Goal: Task Accomplishment & Management: Manage account settings

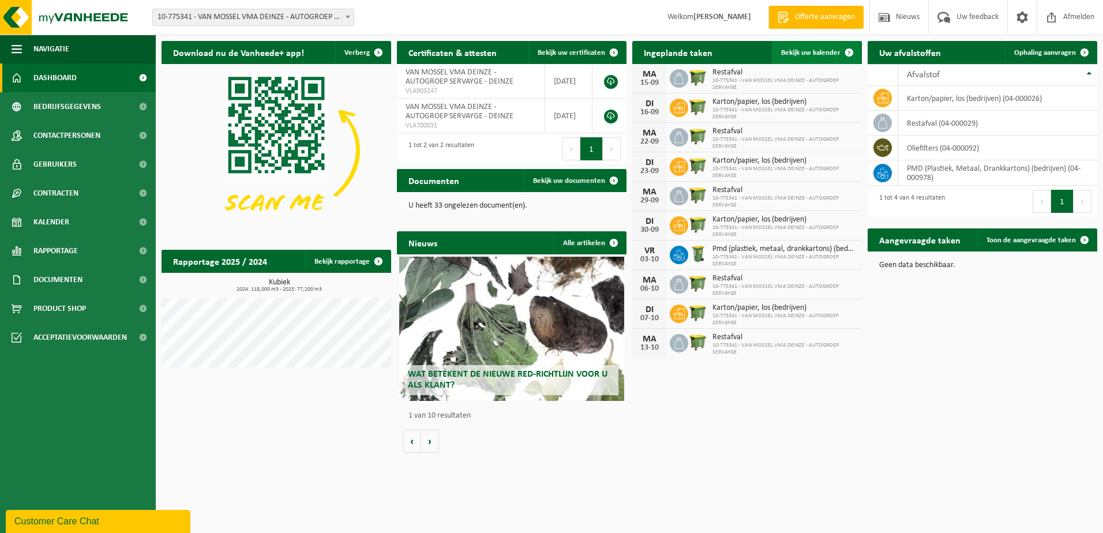
click at [811, 51] on span "Bekijk uw kalender" at bounding box center [810, 52] width 59 height 7
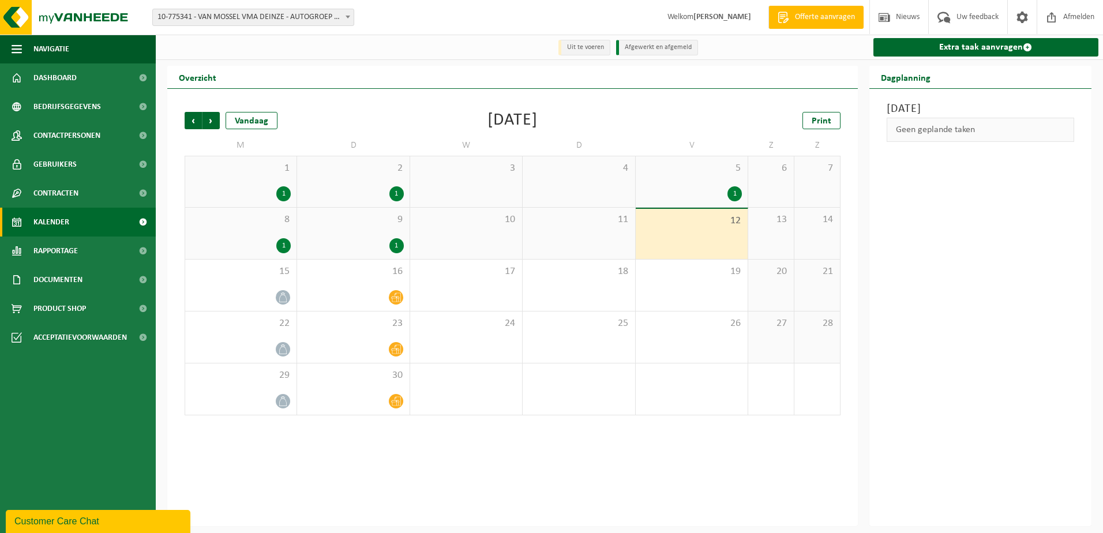
click at [699, 189] on div "1" at bounding box center [691, 193] width 100 height 15
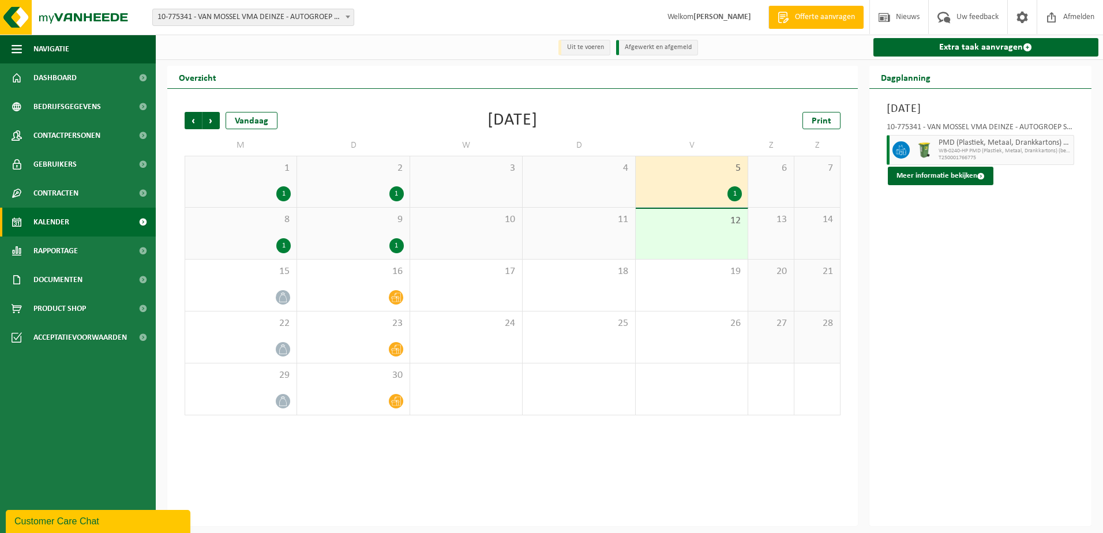
click at [267, 230] on div "8 1" at bounding box center [240, 233] width 111 height 51
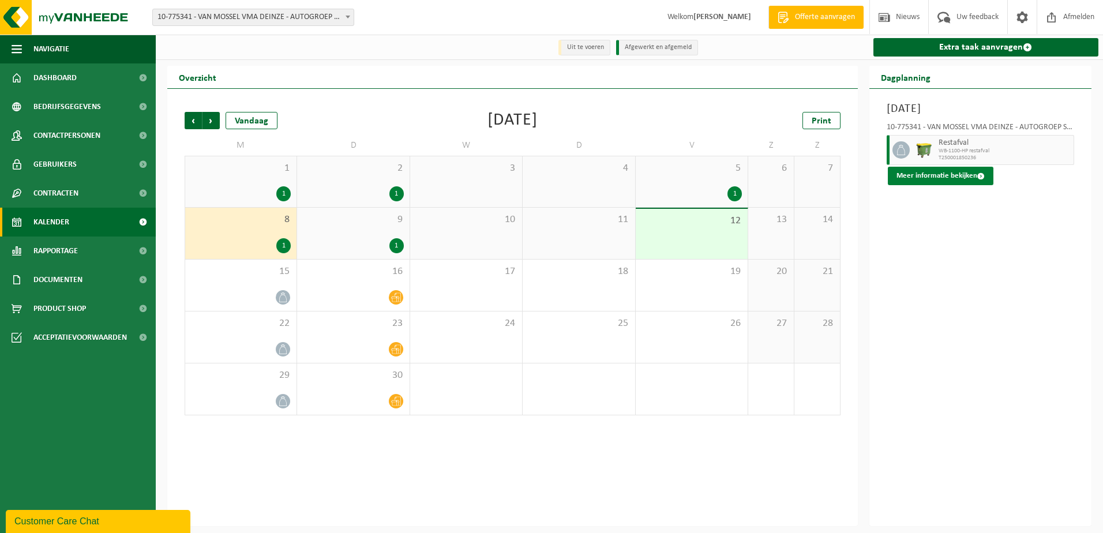
click at [935, 178] on button "Meer informatie bekijken" at bounding box center [940, 176] width 106 height 18
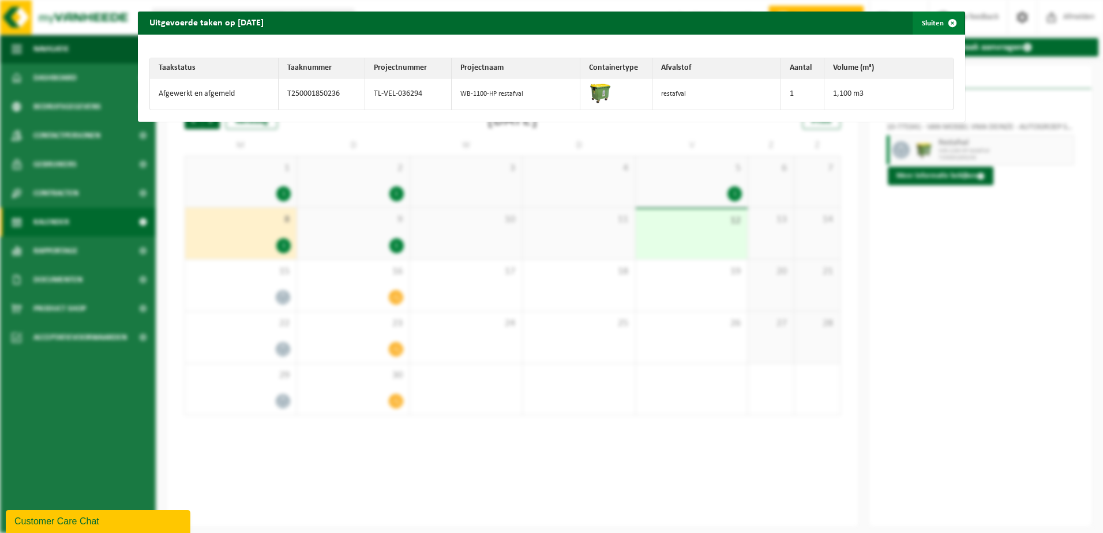
click at [943, 22] on span "button" at bounding box center [951, 23] width 23 height 23
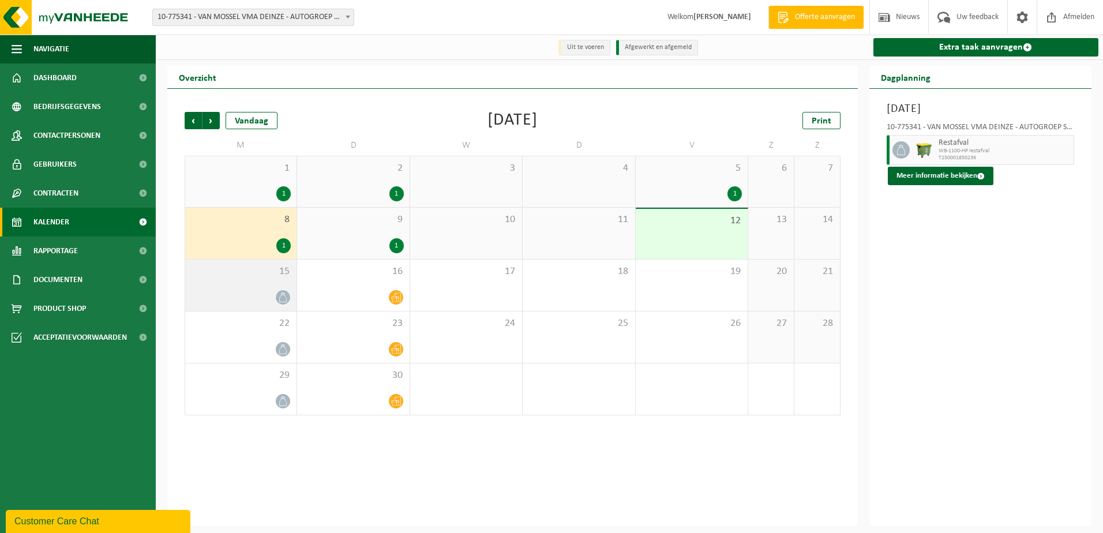
click at [266, 277] on span "15" at bounding box center [241, 271] width 100 height 13
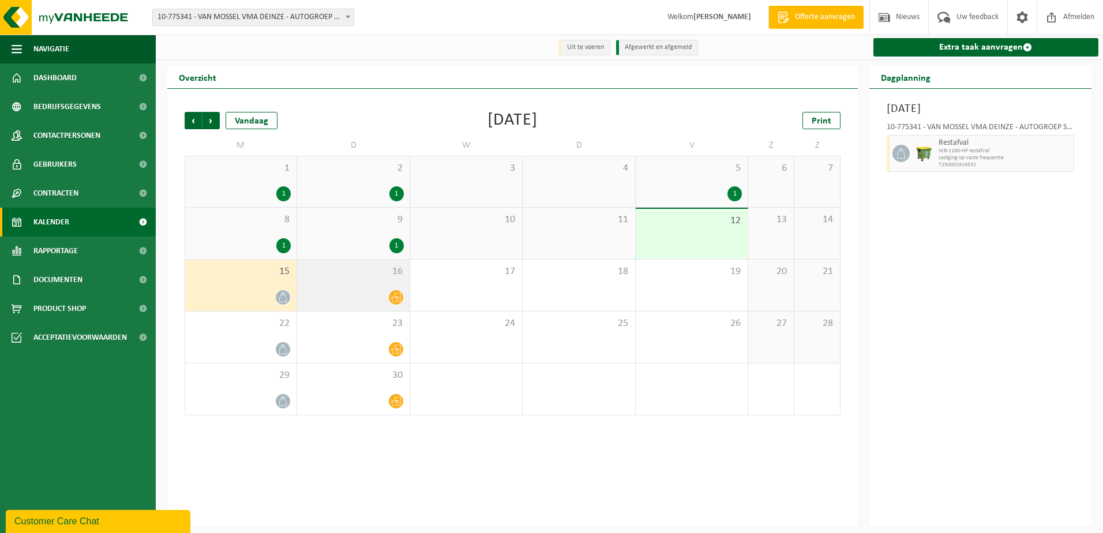
click at [327, 272] on span "16" at bounding box center [353, 271] width 100 height 13
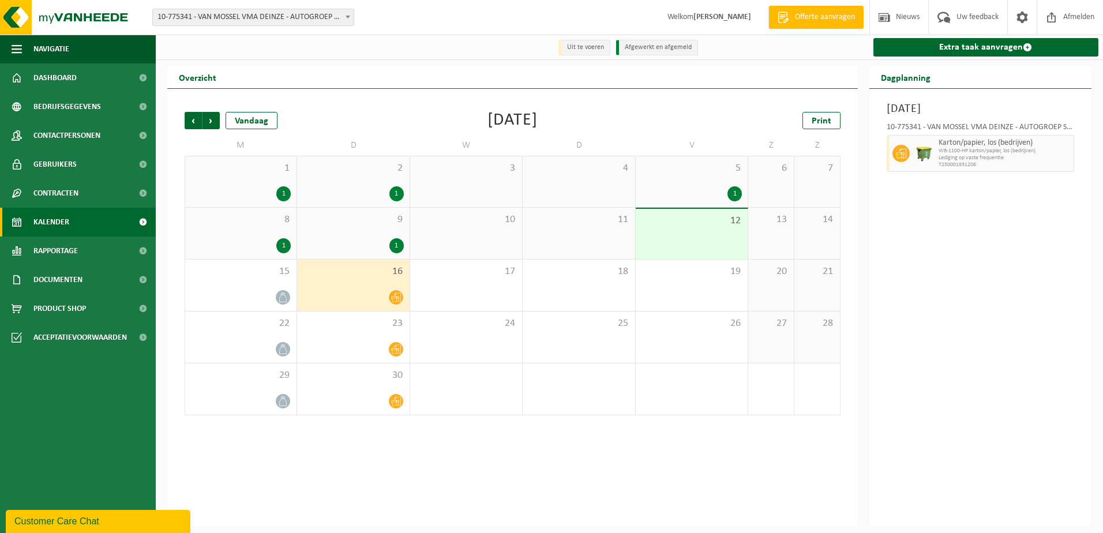
click at [242, 223] on span "8" at bounding box center [241, 219] width 100 height 13
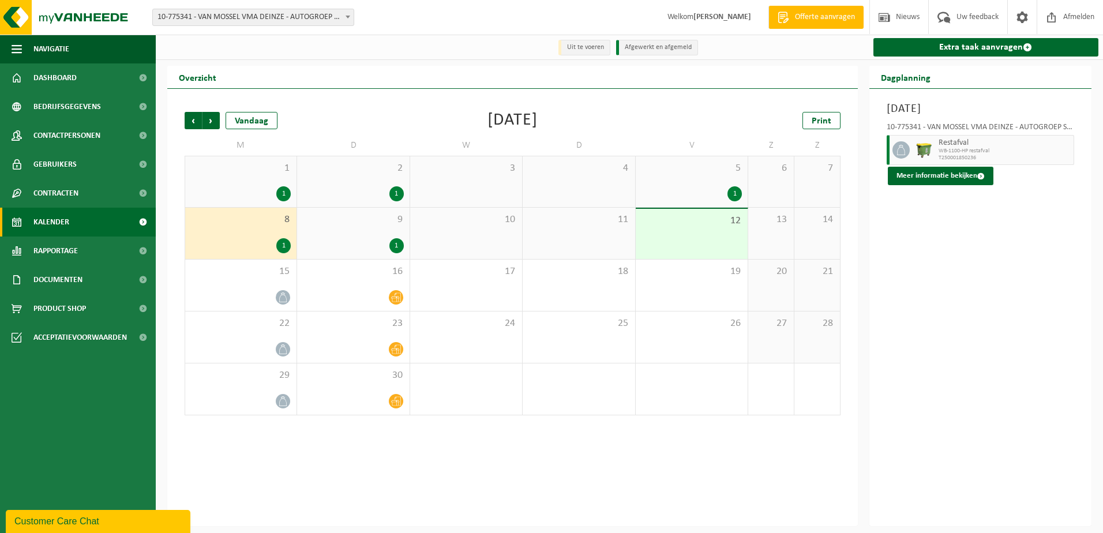
click at [346, 226] on span "9" at bounding box center [353, 219] width 100 height 13
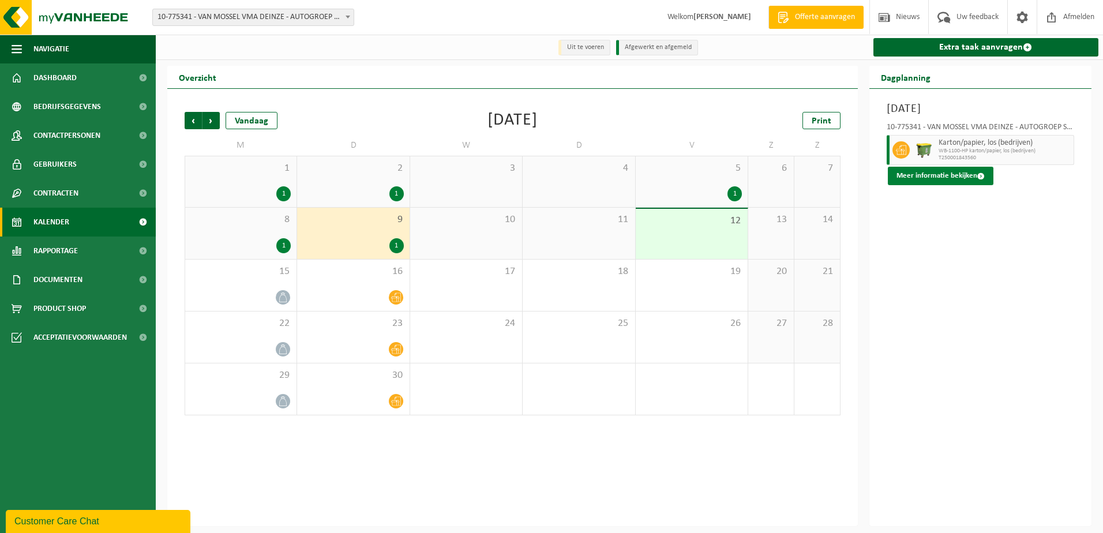
click at [943, 180] on button "Meer informatie bekijken" at bounding box center [940, 176] width 106 height 18
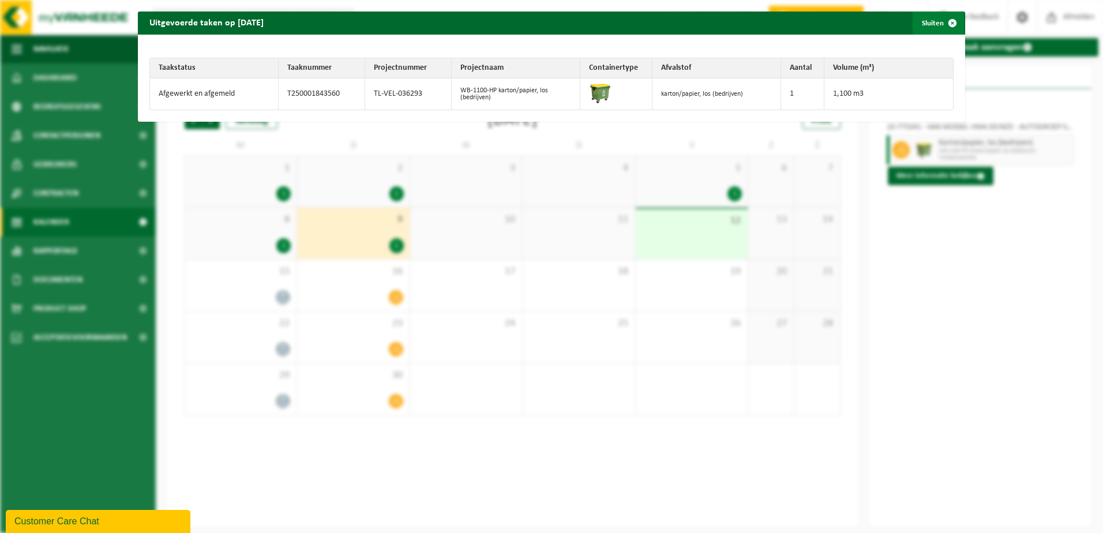
click at [947, 25] on span "button" at bounding box center [951, 23] width 23 height 23
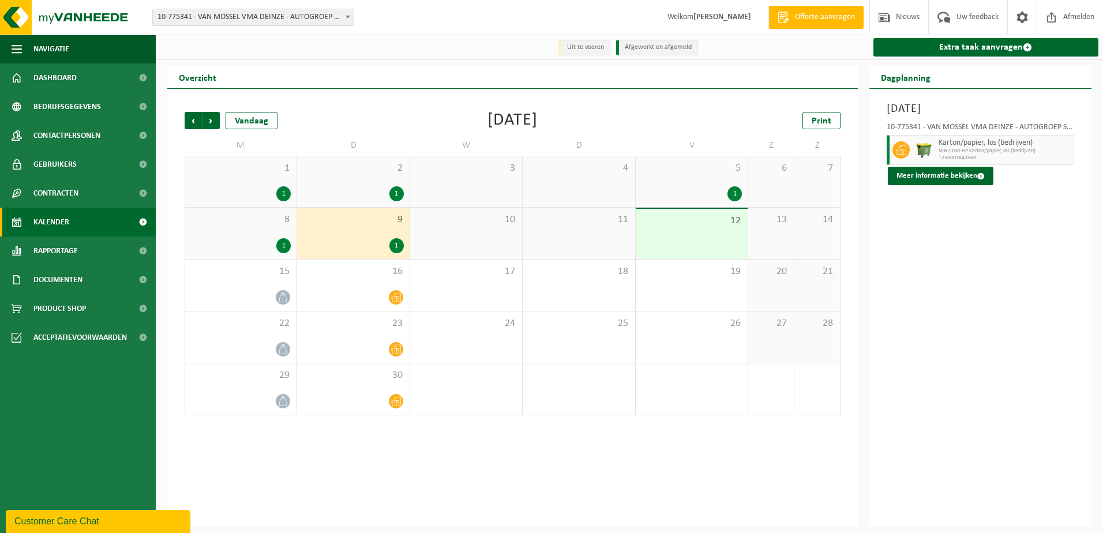
click at [934, 244] on div "Dinsdag 9 september 2025 10-775341 - VAN MOSSEL VMA DEINZE - AUTOGROEP SERVAYGE…" at bounding box center [980, 307] width 223 height 437
click at [935, 259] on div "Dinsdag 9 september 2025 10-775341 - VAN MOSSEL VMA DEINZE - AUTOGROEP SERVAYGE…" at bounding box center [980, 307] width 223 height 437
click at [706, 15] on strong "[PERSON_NAME]" at bounding box center [722, 17] width 58 height 9
click at [897, 13] on span "Nieuws" at bounding box center [907, 17] width 29 height 34
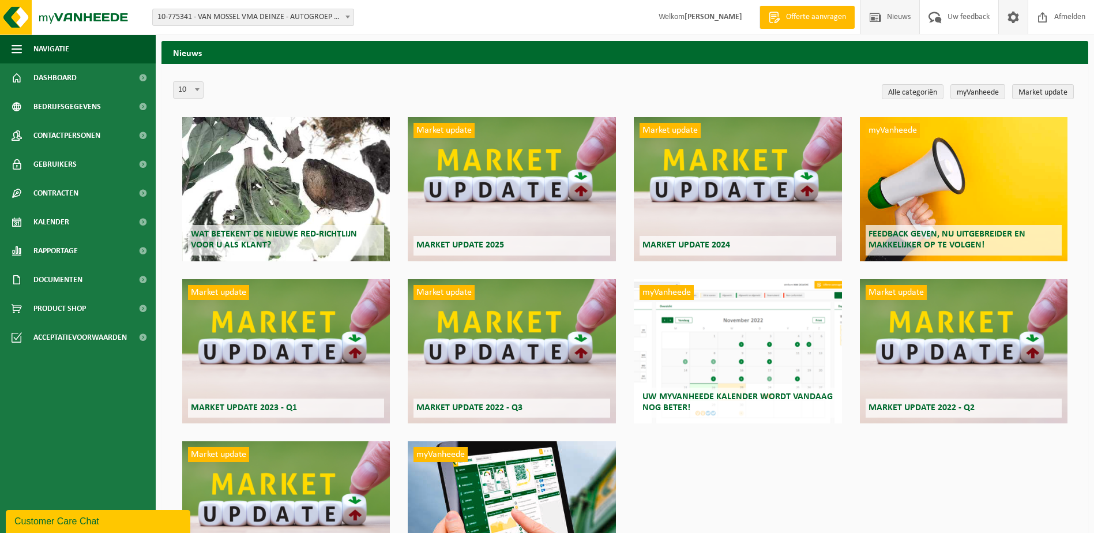
click at [1007, 15] on span at bounding box center [1013, 17] width 17 height 34
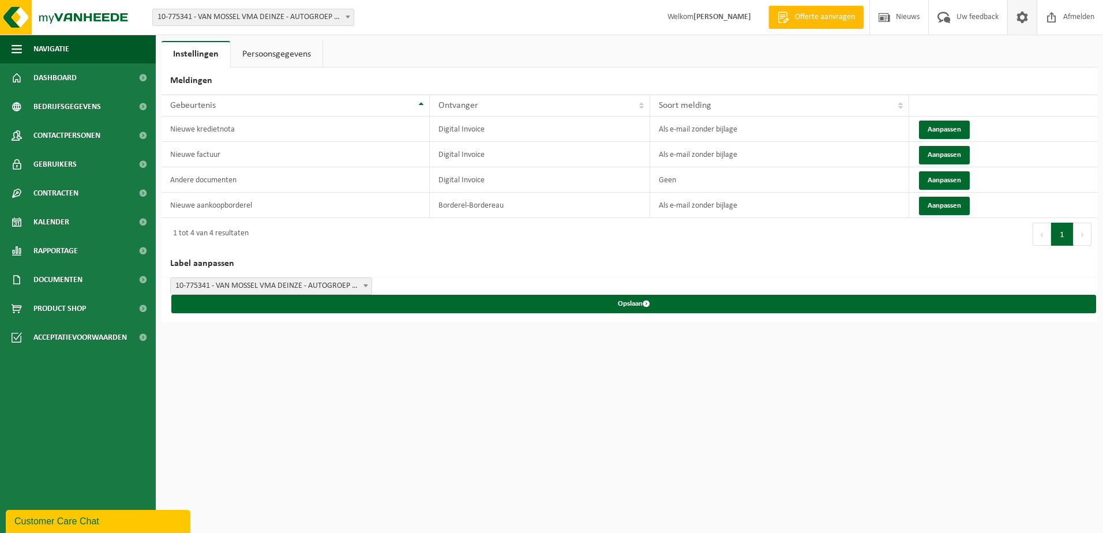
click at [307, 51] on link "Persoonsgegevens" at bounding box center [277, 54] width 92 height 27
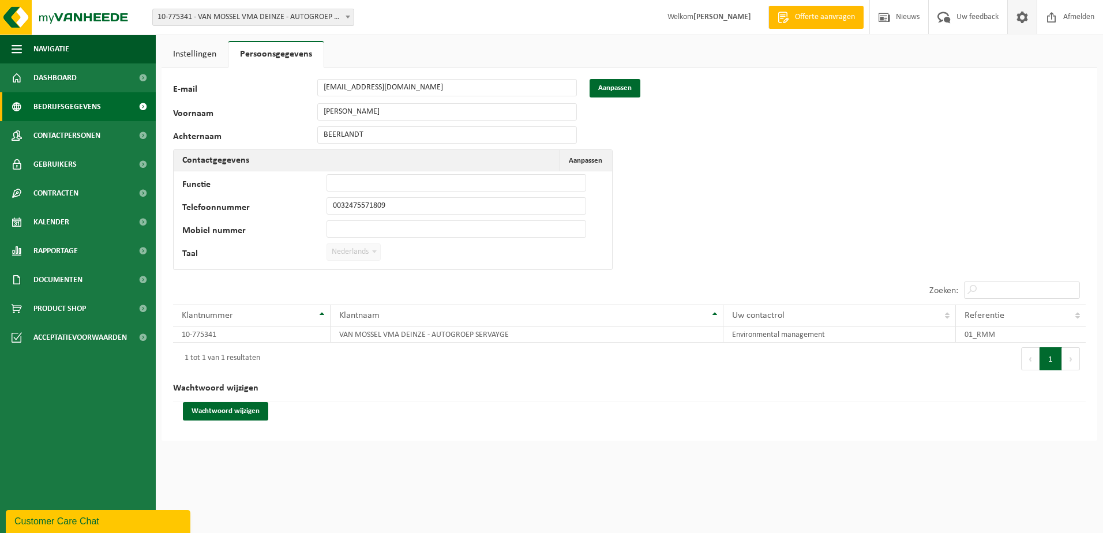
click at [134, 116] on div "Navigatie Offerte aanvragen Nieuws Uw feedback Afmelden Dashboard Bedrijfsgegev…" at bounding box center [551, 223] width 1103 height 446
click at [634, 86] on button "Aanpassen" at bounding box center [614, 88] width 51 height 18
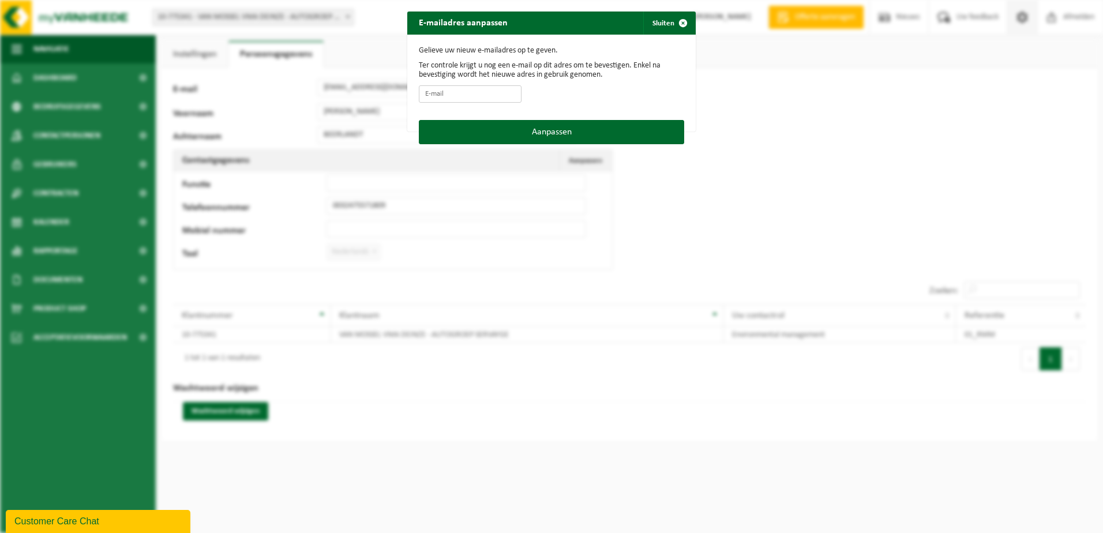
click at [489, 96] on input "E-mail" at bounding box center [470, 93] width 103 height 17
type input "CHARLOTTE.BEERLANDT@VANMOSSEL.BE"
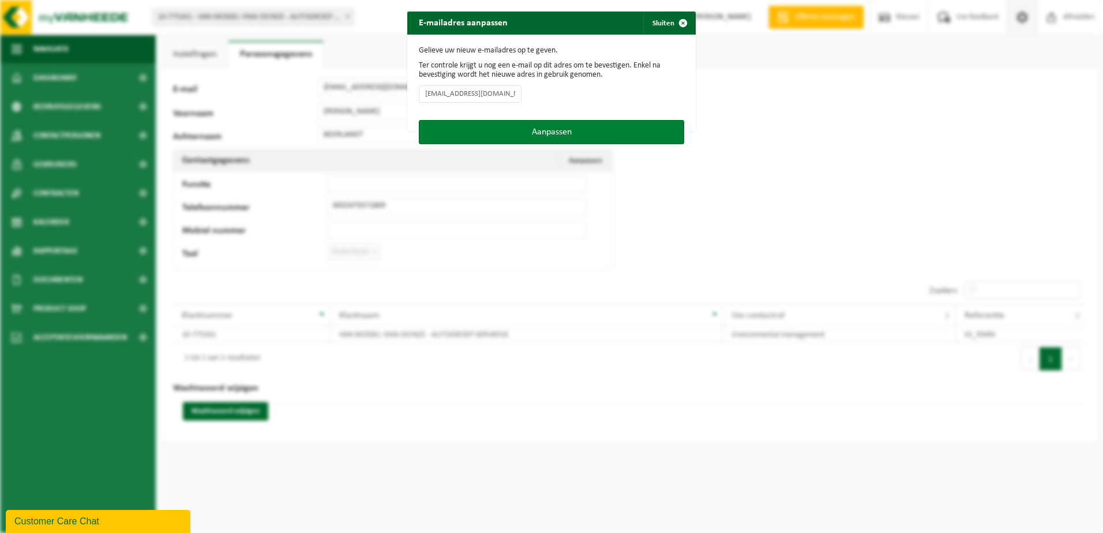
click at [580, 137] on button "Aanpassen" at bounding box center [551, 132] width 265 height 24
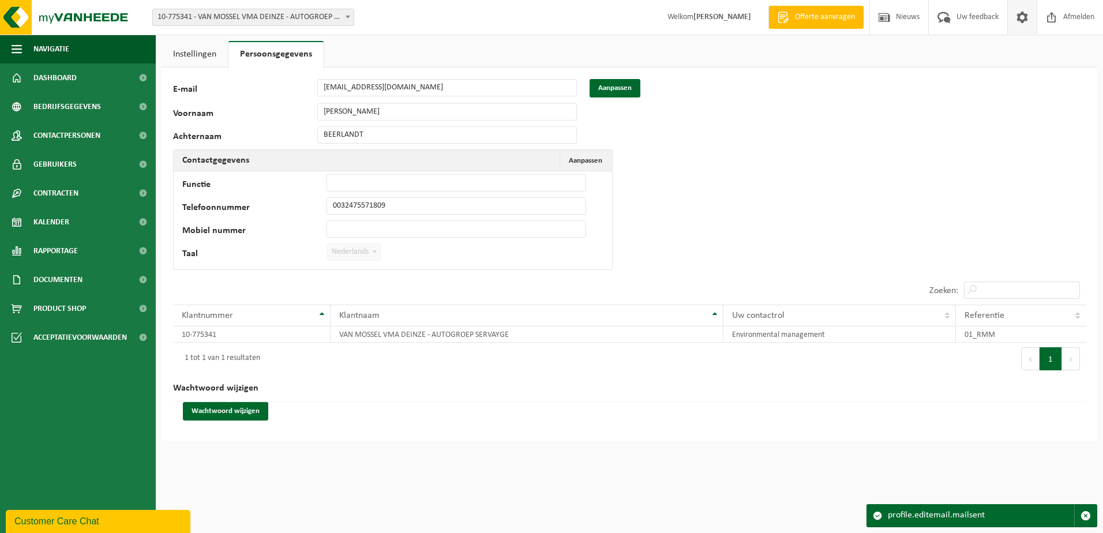
click at [308, 88] on div "E-mail jp@autogroepservayge.be Aanpassen" at bounding box center [407, 88] width 468 height 18
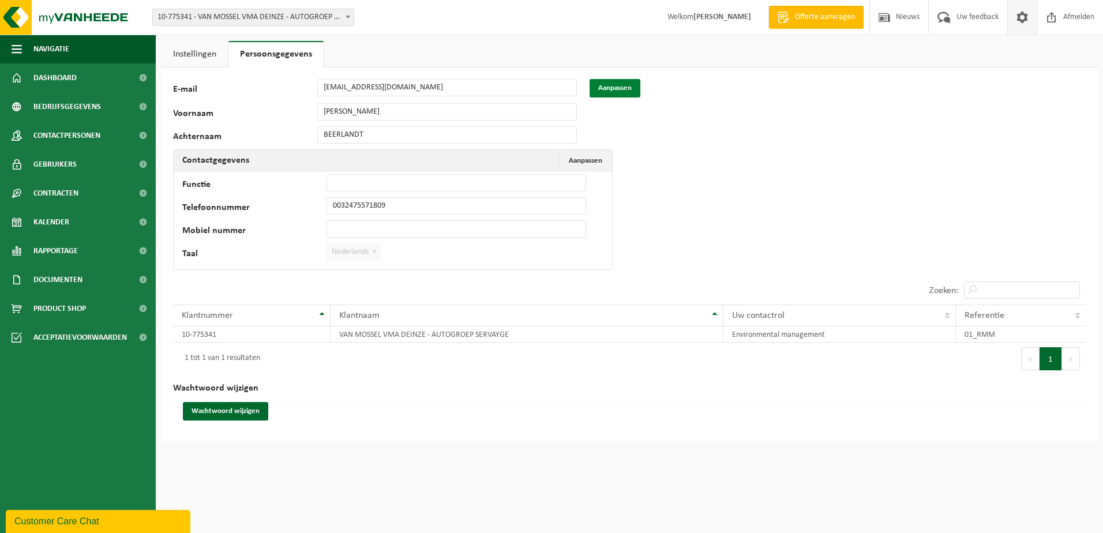
click at [621, 93] on button "Aanpassen" at bounding box center [614, 88] width 51 height 18
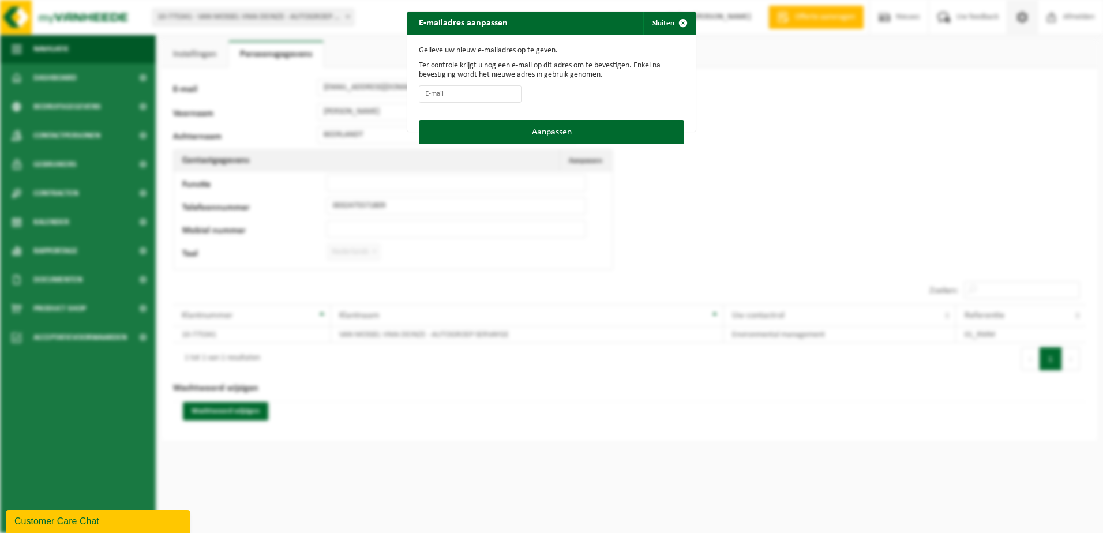
click at [738, 145] on div "E-mailadres aanpassen Sluiten Gelieve uw nieuw e-mailadres op te geven. Ter con…" at bounding box center [551, 266] width 1103 height 533
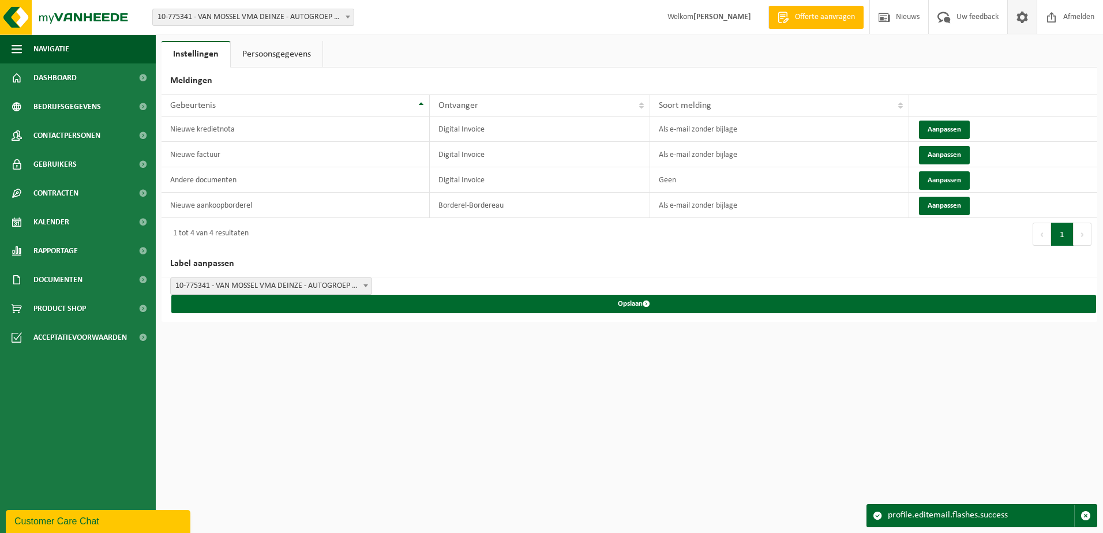
click at [364, 284] on b at bounding box center [365, 285] width 5 height 3
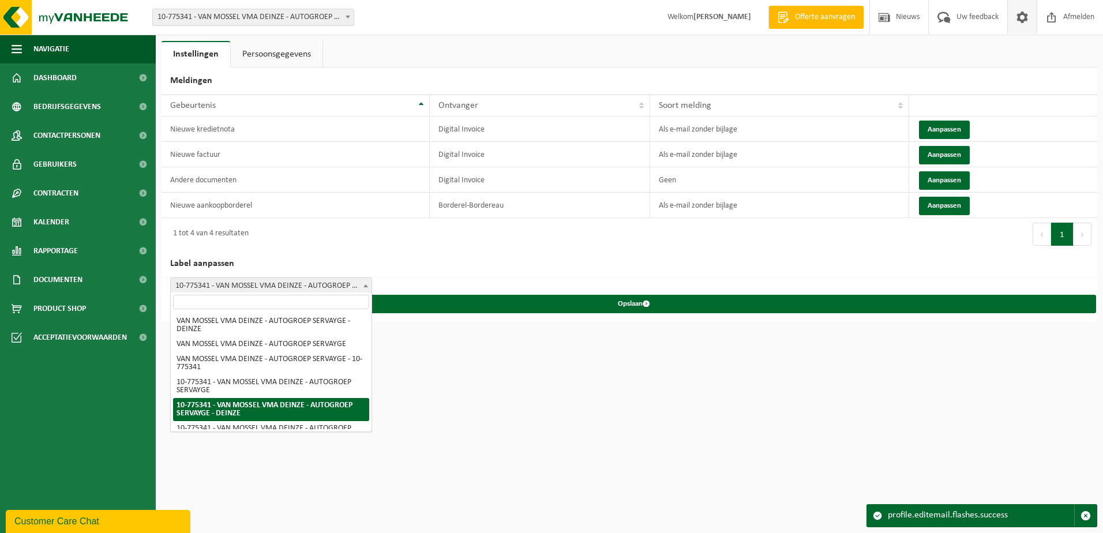
click at [492, 409] on html "Vestiging: 10-775341 - VAN MOSSEL VMA DEINZE - AUTOGROEP SERVAYGE - DEINZE 10-7…" at bounding box center [551, 266] width 1103 height 533
click at [272, 58] on link "Persoonsgegevens" at bounding box center [277, 54] width 92 height 27
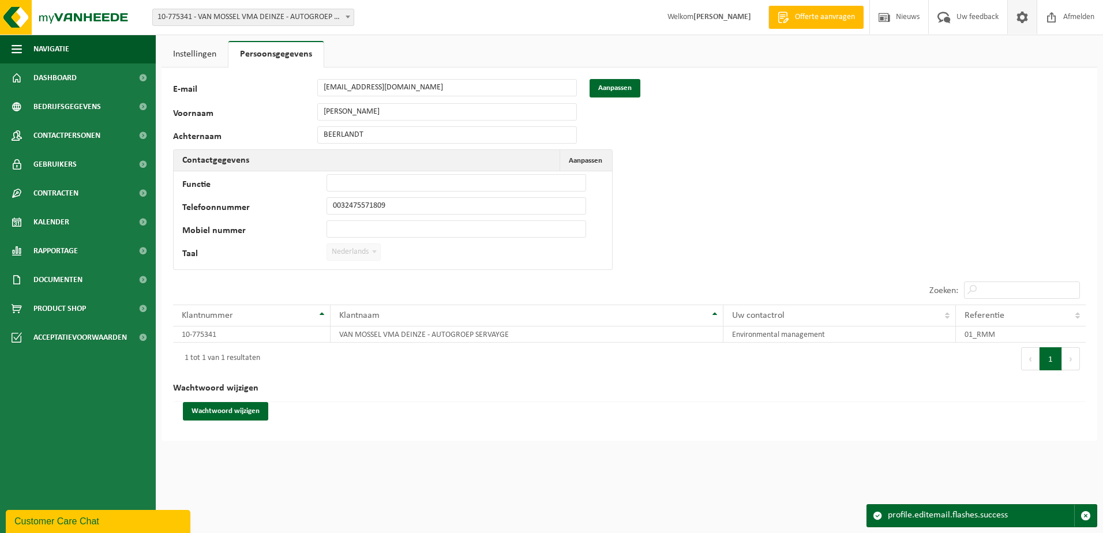
click at [198, 120] on div "59614 E-mail CHARLOTTE.BEERLANDT@VANMOSSEL.BE Aanpassen Voornaam JEAN-PAUL Acht…" at bounding box center [360, 177] width 375 height 197
click at [720, 161] on div "59614 E-mail CHARLOTTE.BEERLANDT@VANMOSSEL.BE Aanpassen Voornaam JEAN-PAUL Acht…" at bounding box center [628, 253] width 935 height 373
click at [673, 187] on div "59614 E-mail CHARLOTTE.BEERLANDT@VANMOSSEL.BE Aanpassen Voornaam JEAN-PAUL Acht…" at bounding box center [628, 253] width 935 height 373
click at [63, 196] on span "Contracten" at bounding box center [55, 193] width 45 height 29
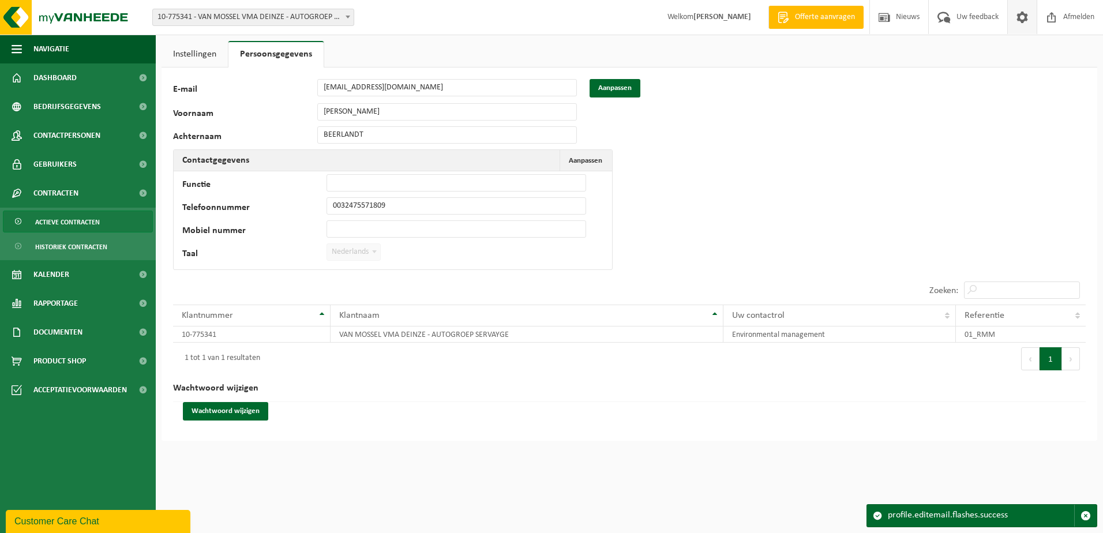
click at [70, 223] on span "Actieve contracten" at bounding box center [67, 222] width 65 height 22
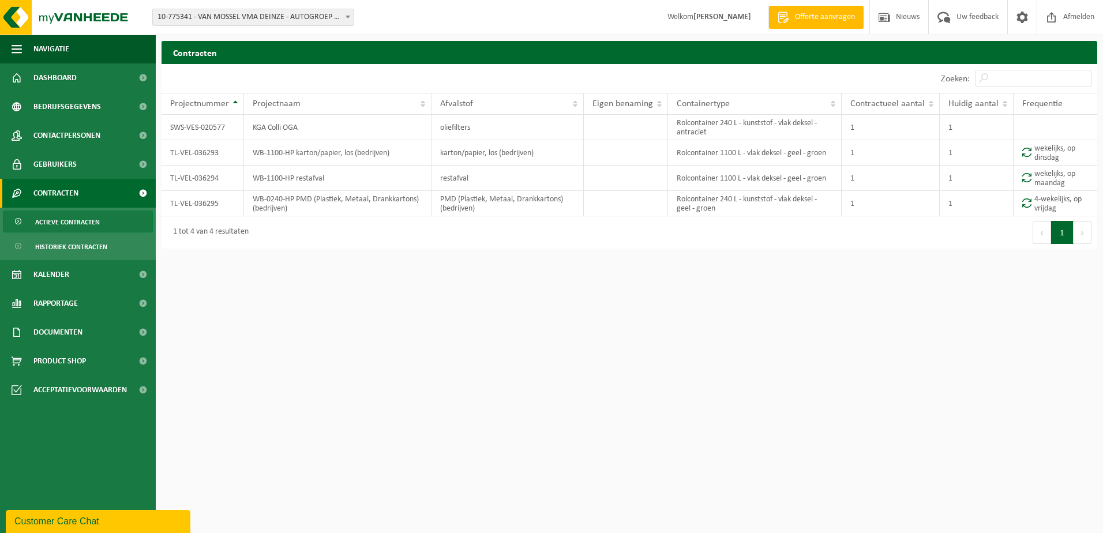
click at [68, 521] on div "Customer Care Chat" at bounding box center [97, 521] width 167 height 14
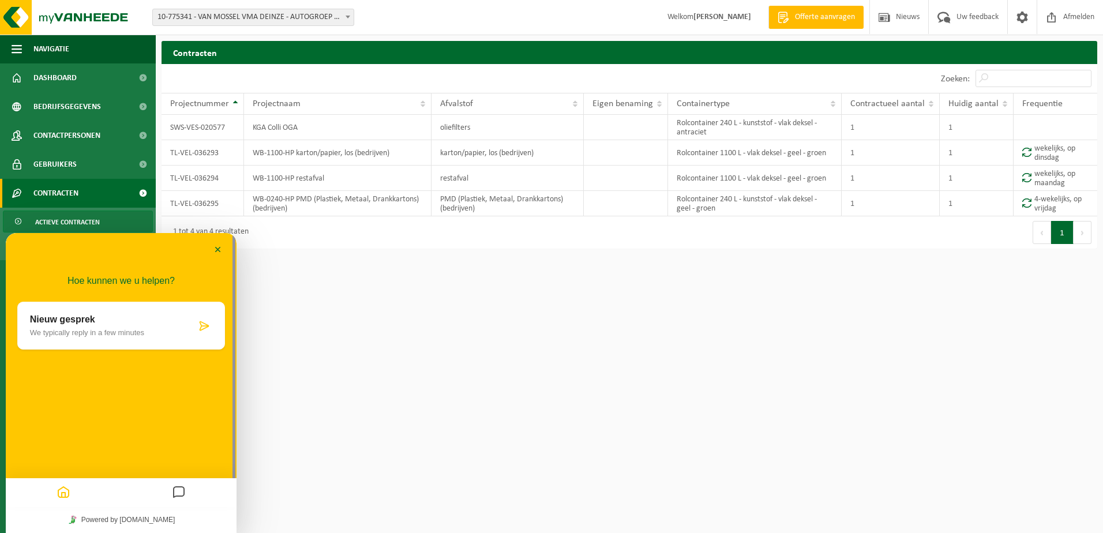
click at [110, 499] on div at bounding box center [63, 492] width 115 height 22
click at [216, 245] on button "Minimaliseer" at bounding box center [218, 250] width 18 height 17
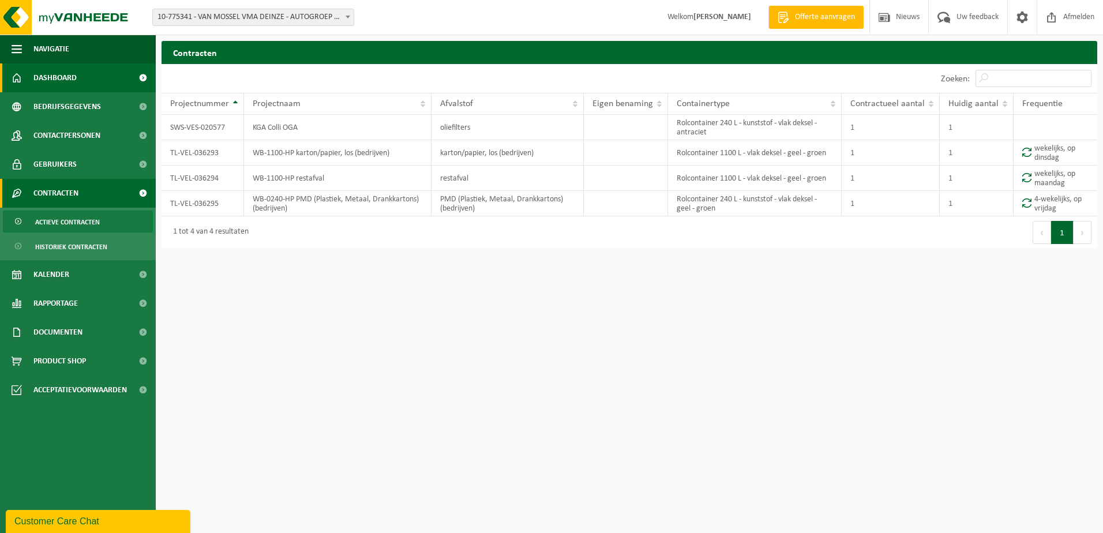
click at [49, 74] on span "Dashboard" at bounding box center [54, 77] width 43 height 29
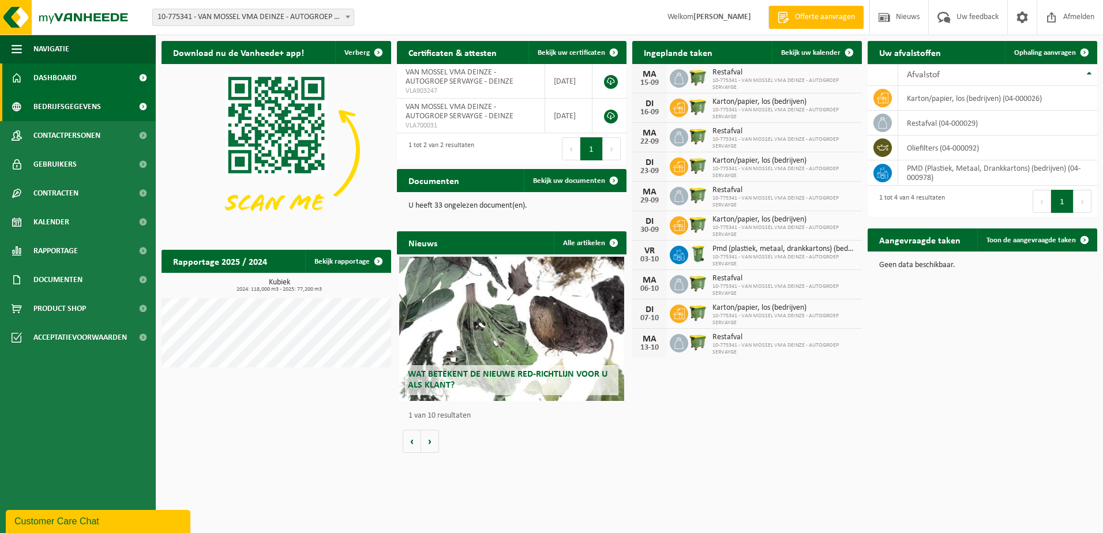
click at [70, 103] on span "Bedrijfsgegevens" at bounding box center [66, 106] width 67 height 29
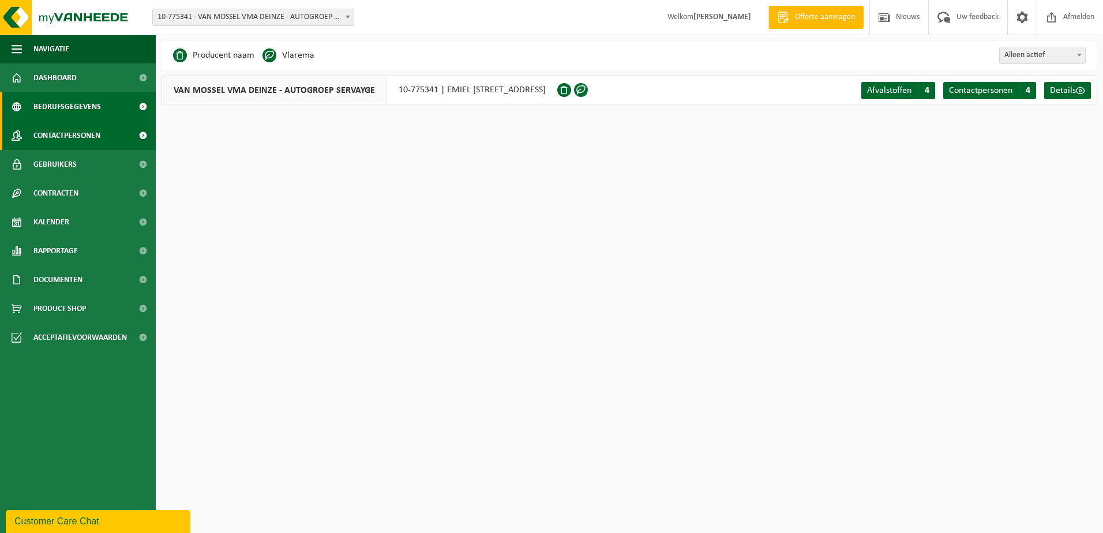
click at [74, 138] on span "Contactpersonen" at bounding box center [66, 135] width 67 height 29
